Goal: Task Accomplishment & Management: Manage account settings

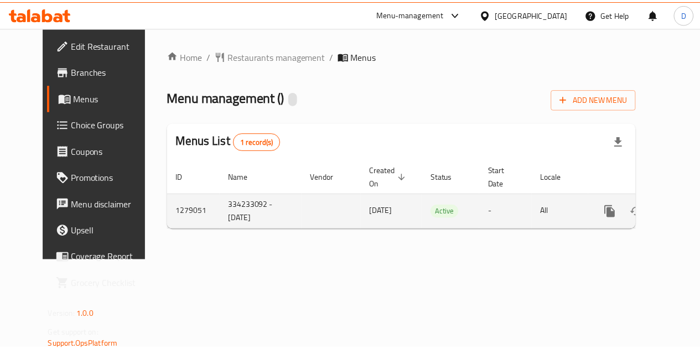
scroll to position [0, 4]
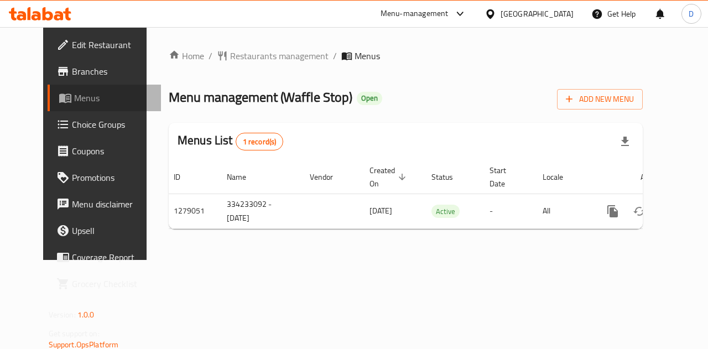
click at [74, 97] on span "Menus" at bounding box center [113, 97] width 79 height 13
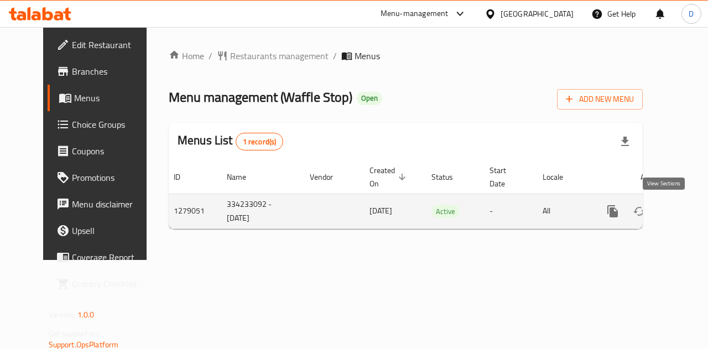
click at [686, 214] on icon "enhanced table" at bounding box center [692, 211] width 13 height 13
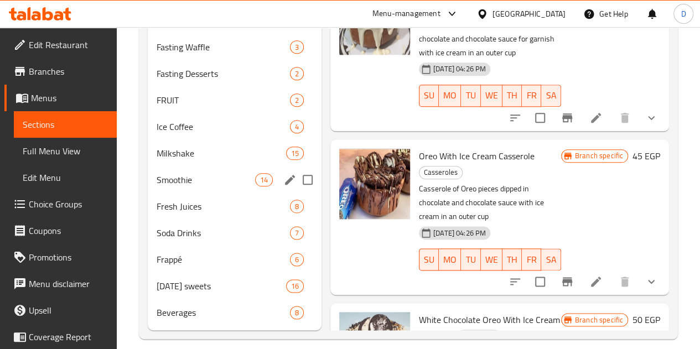
scroll to position [610, 0]
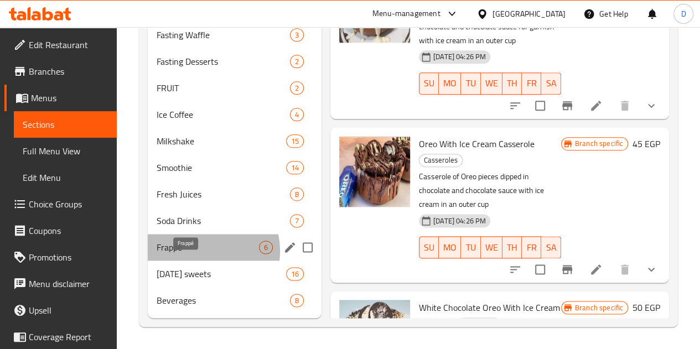
click at [198, 252] on span "Frappé" at bounding box center [208, 247] width 102 height 13
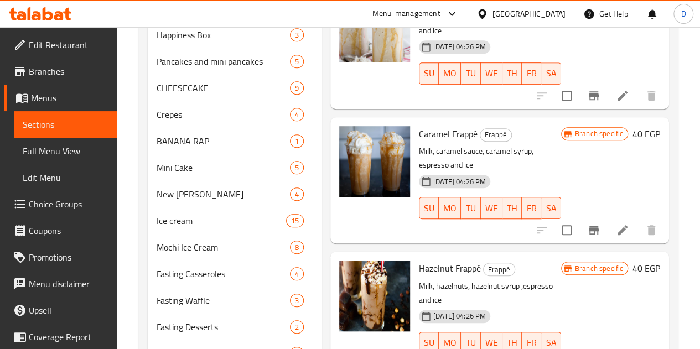
scroll to position [204, 0]
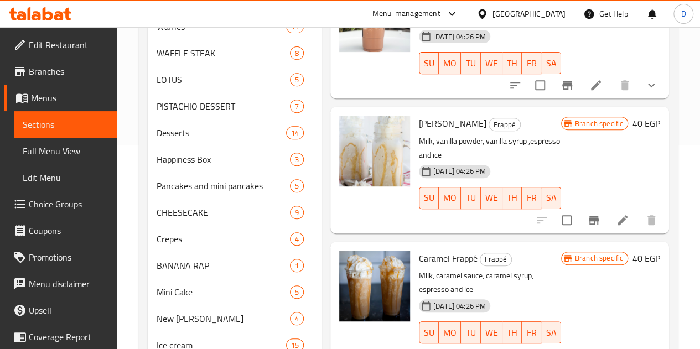
drag, startPoint x: 279, startPoint y: 154, endPoint x: 279, endPoint y: 50, distance: 104.6
click at [321, 50] on div "Menu items Add Sort Manage items Chocolate Frappé Frappé Chocolate, milk, choco…" at bounding box center [494, 314] width 347 height 788
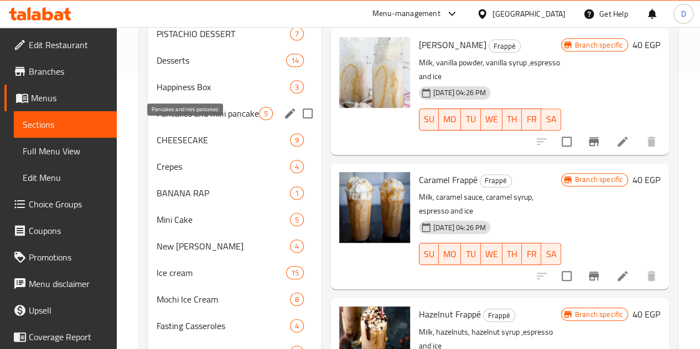
scroll to position [266, 0]
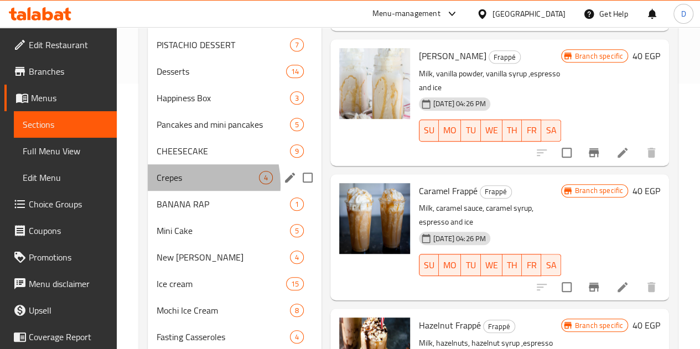
click at [179, 191] on div "Crepes 4" at bounding box center [235, 177] width 174 height 27
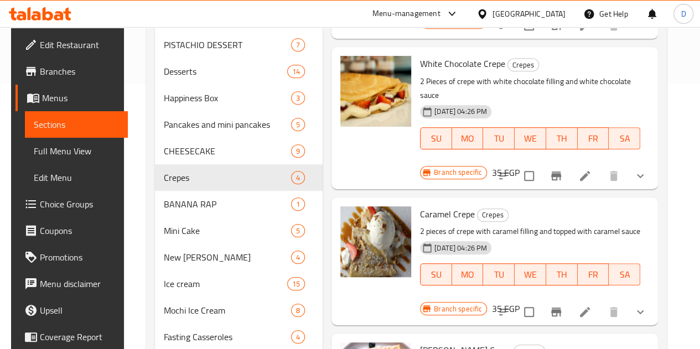
click at [323, 165] on div "Menu items Add Sort Manage items Chocolate Crepe Crepes 2 pieces of crepe with …" at bounding box center [490, 252] width 335 height 788
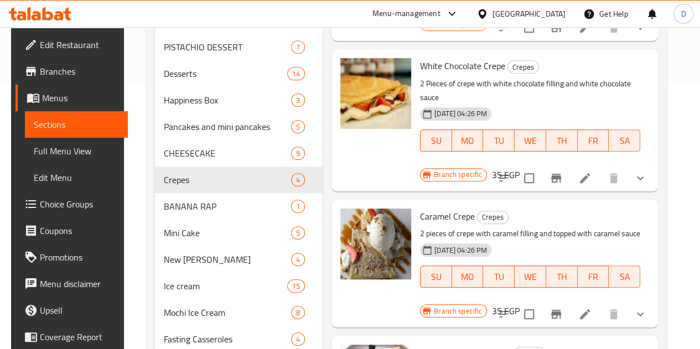
scroll to position [264, 0]
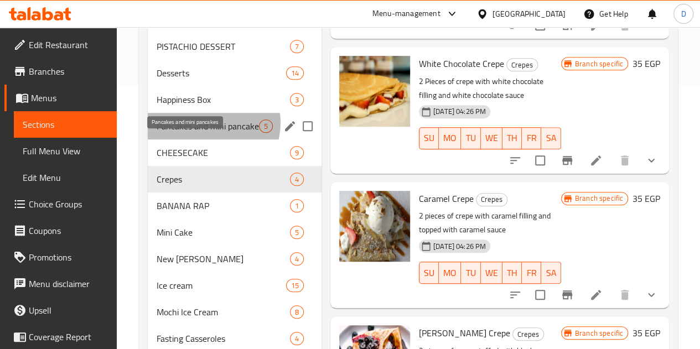
click at [211, 133] on span "Pancakes and mini pancakes" at bounding box center [208, 126] width 102 height 13
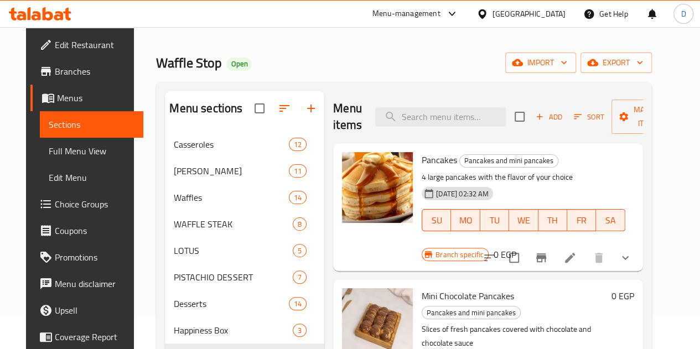
scroll to position [95, 0]
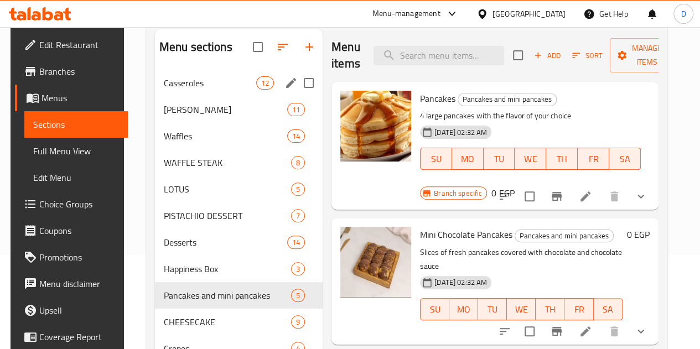
click at [195, 96] on div "Casseroles 12" at bounding box center [239, 83] width 168 height 27
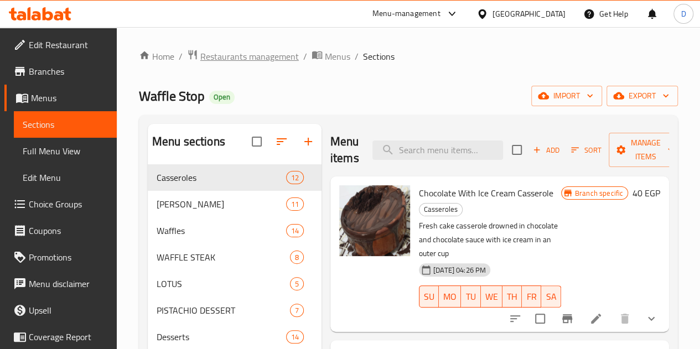
click at [277, 57] on span "Restaurants management" at bounding box center [249, 56] width 98 height 13
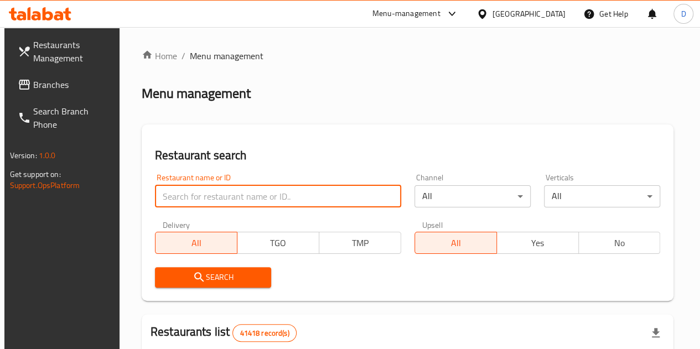
click at [189, 204] on input "search" at bounding box center [278, 196] width 246 height 22
type input "waffle stop"
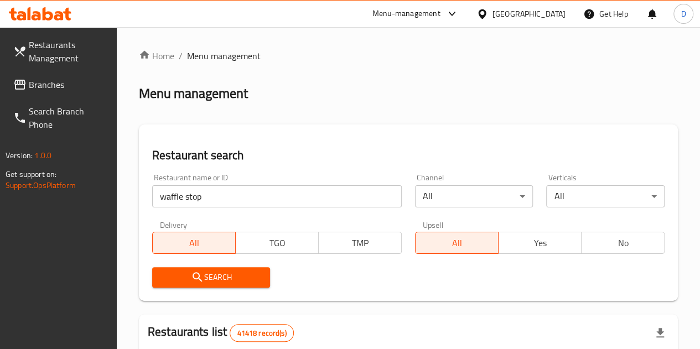
scroll to position [149, 0]
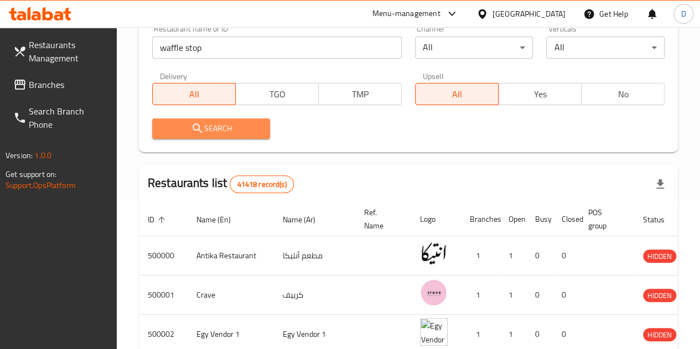
click at [210, 122] on span "Search" at bounding box center [211, 129] width 101 height 14
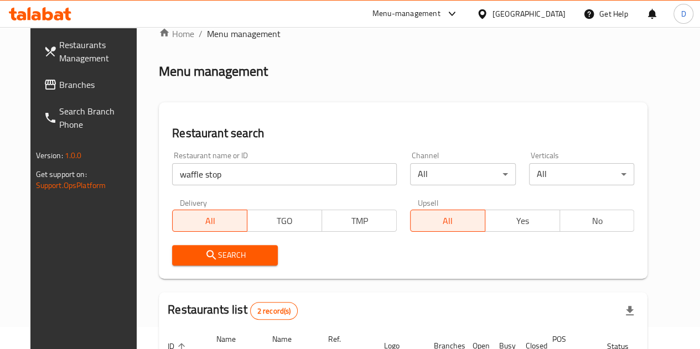
scroll to position [0, 0]
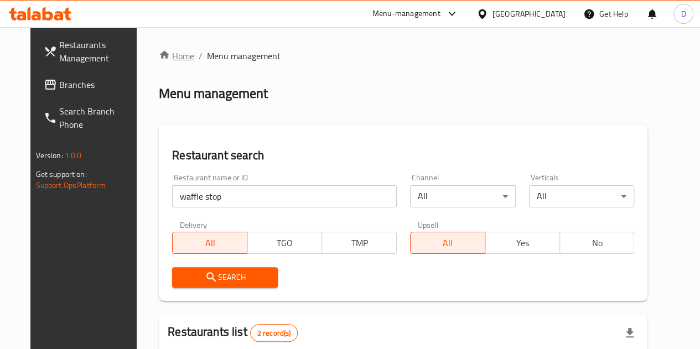
click at [168, 53] on link "Home" at bounding box center [176, 55] width 35 height 13
